Goal: Task Accomplishment & Management: Manage account settings

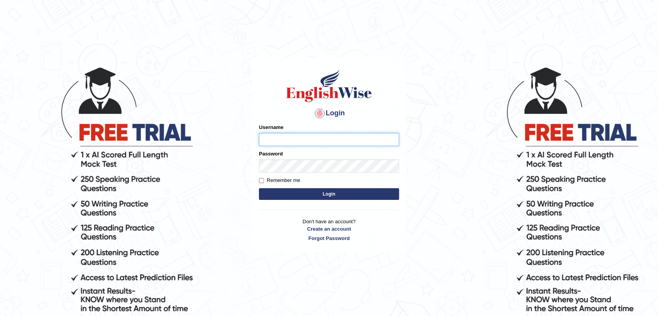
type input "rkapoor"
click at [324, 193] on button "Login" at bounding box center [329, 194] width 140 height 12
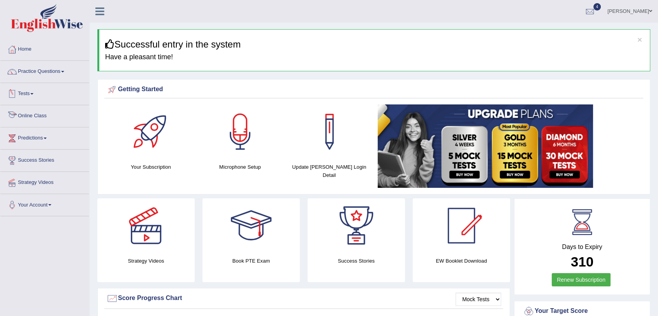
click at [35, 114] on link "Online Class" at bounding box center [44, 114] width 89 height 19
